Goal: Task Accomplishment & Management: Use online tool/utility

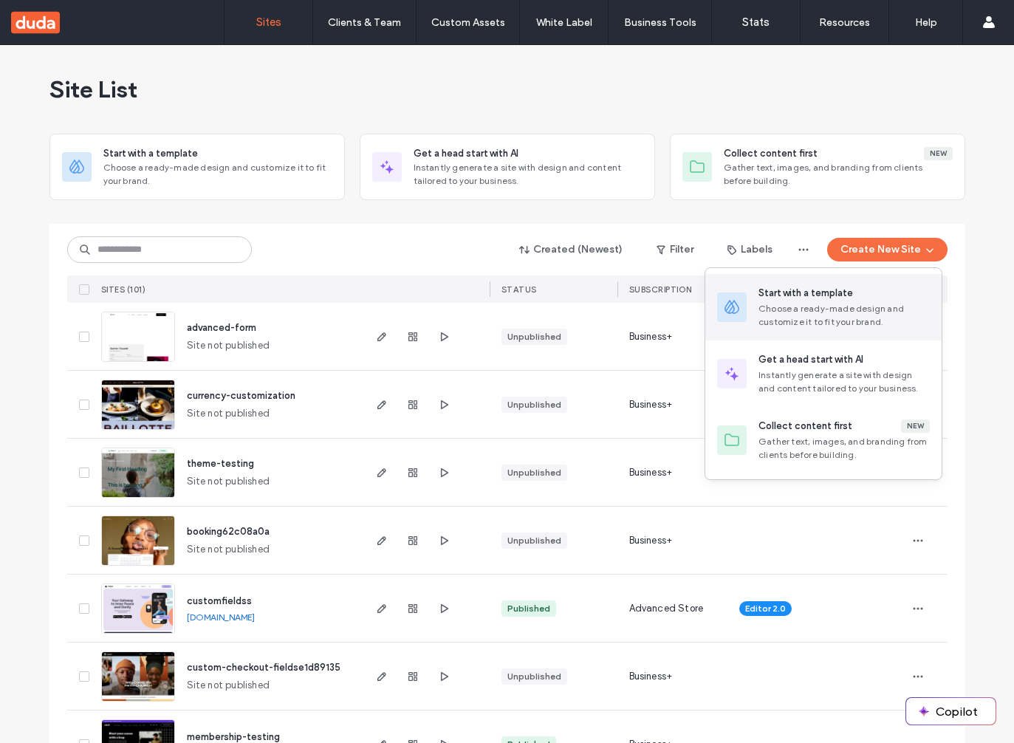
click at [813, 304] on div "Choose a ready-made design and customize it to fit your brand." at bounding box center [843, 315] width 171 height 27
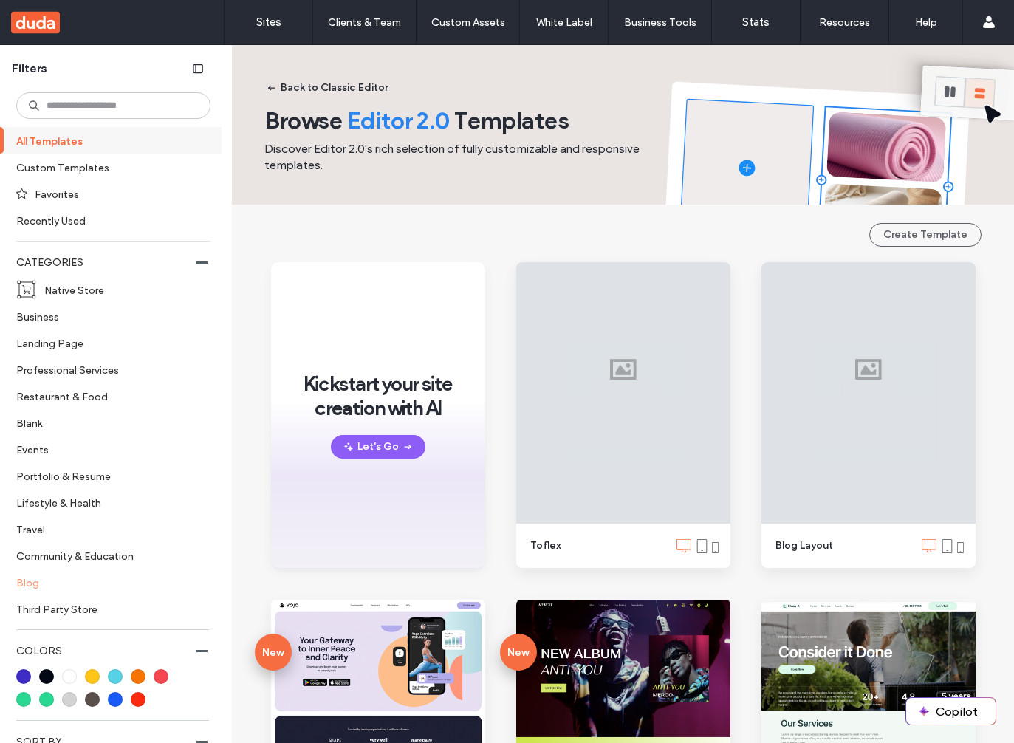
click at [47, 588] on label "Blog" at bounding box center [107, 582] width 182 height 26
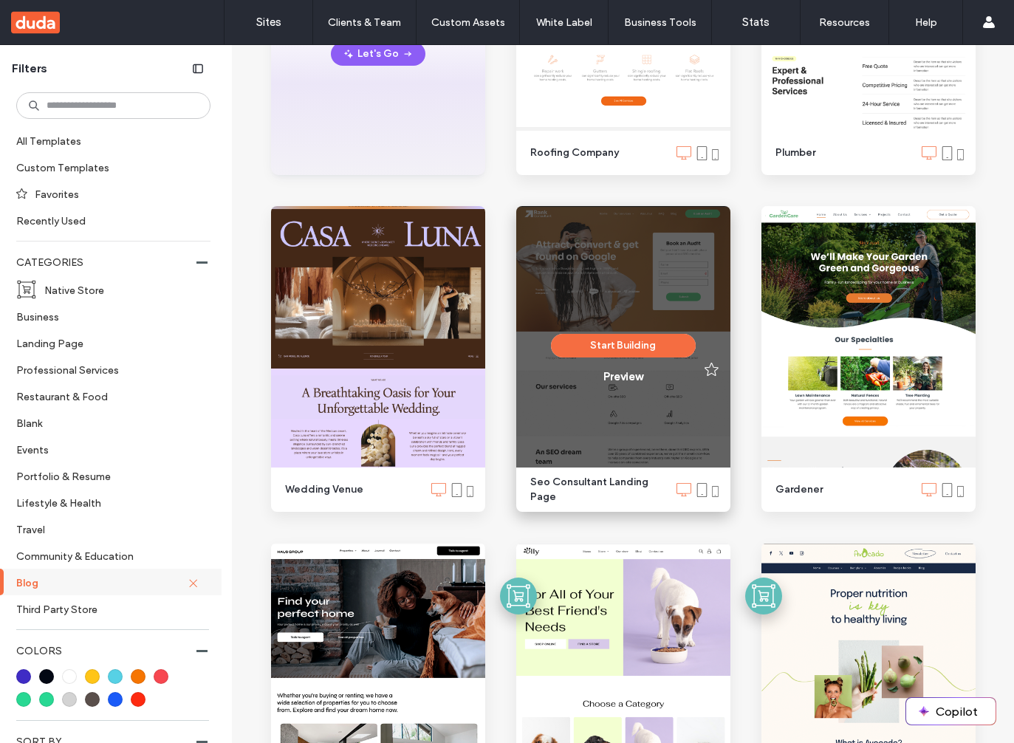
scroll to position [402, 0]
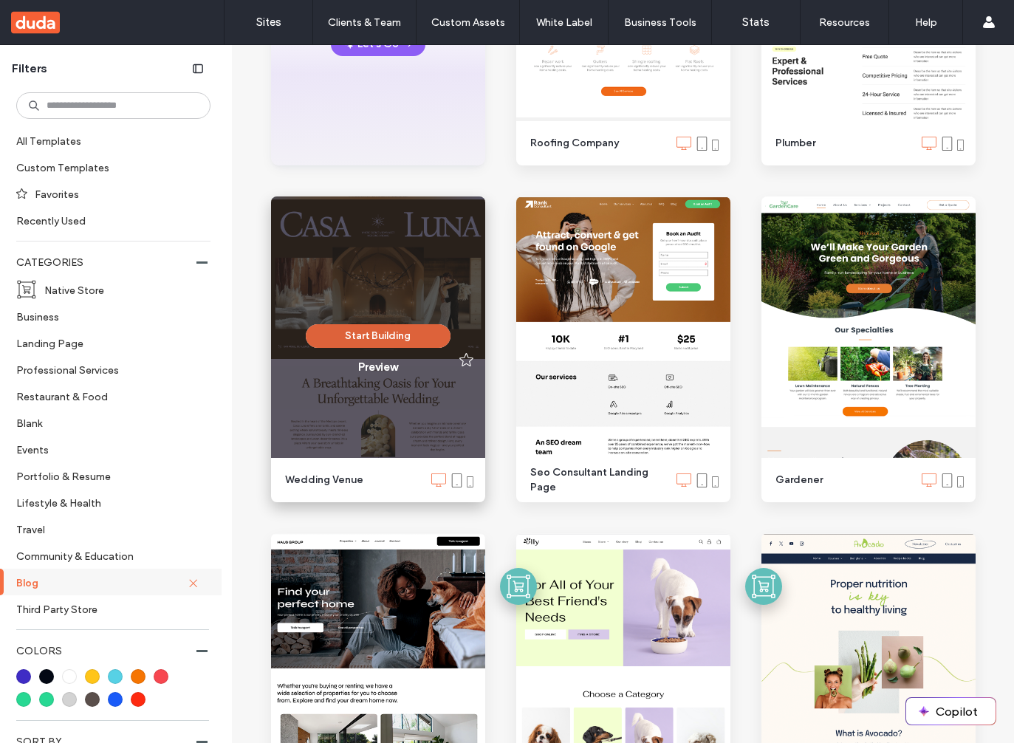
click at [394, 343] on button "Start Building" at bounding box center [378, 336] width 145 height 24
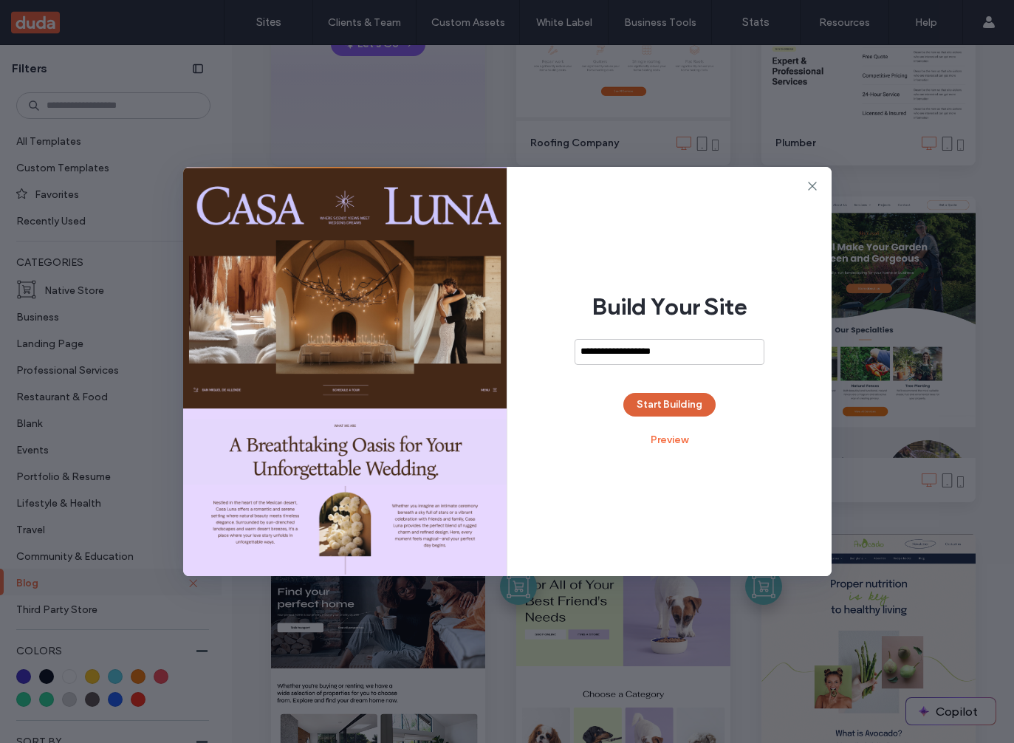
type input "**********"
click at [667, 403] on button "Start Building" at bounding box center [669, 405] width 92 height 24
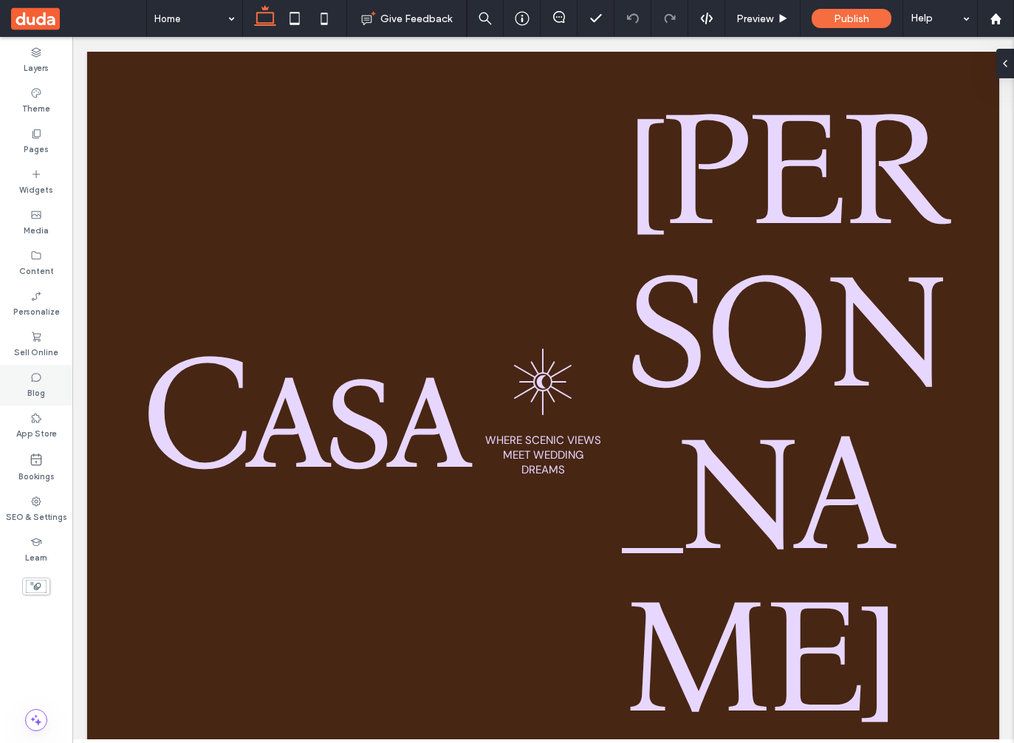
click at [48, 390] on div "Blog" at bounding box center [36, 385] width 72 height 41
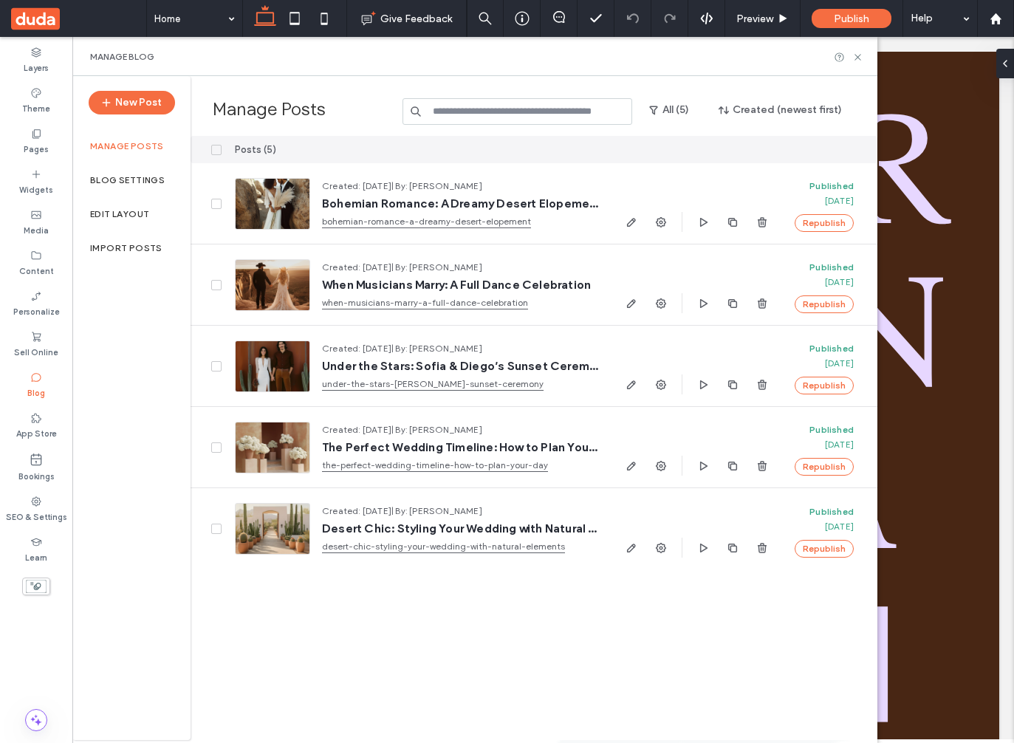
click at [128, 224] on div "Edit Layout" at bounding box center [131, 214] width 118 height 34
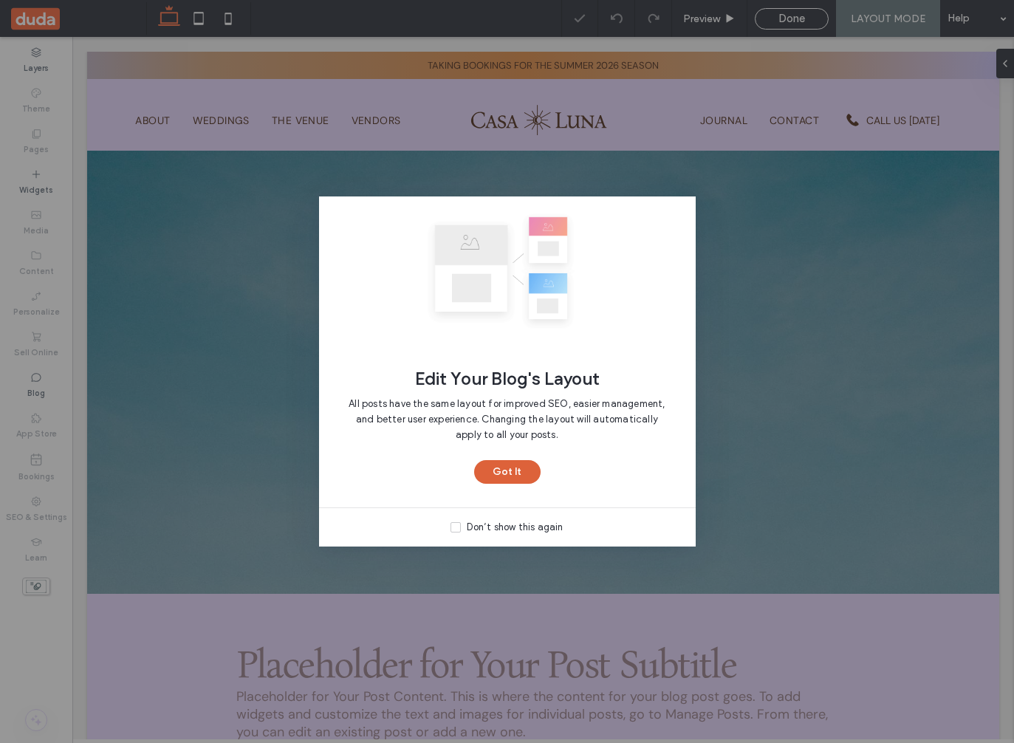
click at [531, 468] on button "Got It" at bounding box center [507, 472] width 66 height 24
